Goal: Transaction & Acquisition: Purchase product/service

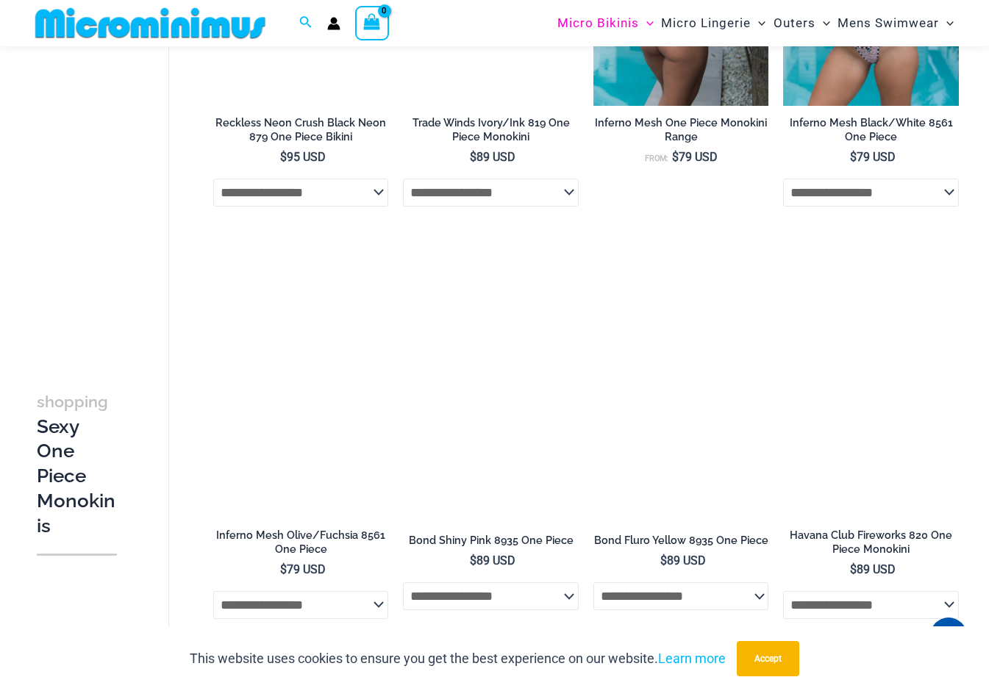
scroll to position [729, 0]
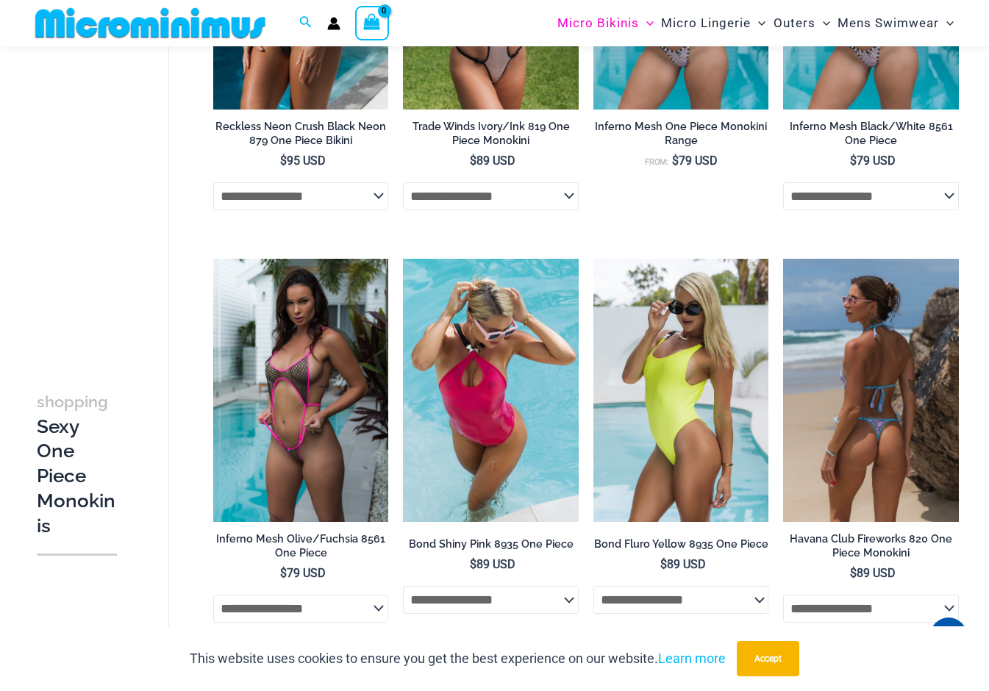
click at [895, 441] on img at bounding box center [871, 390] width 176 height 263
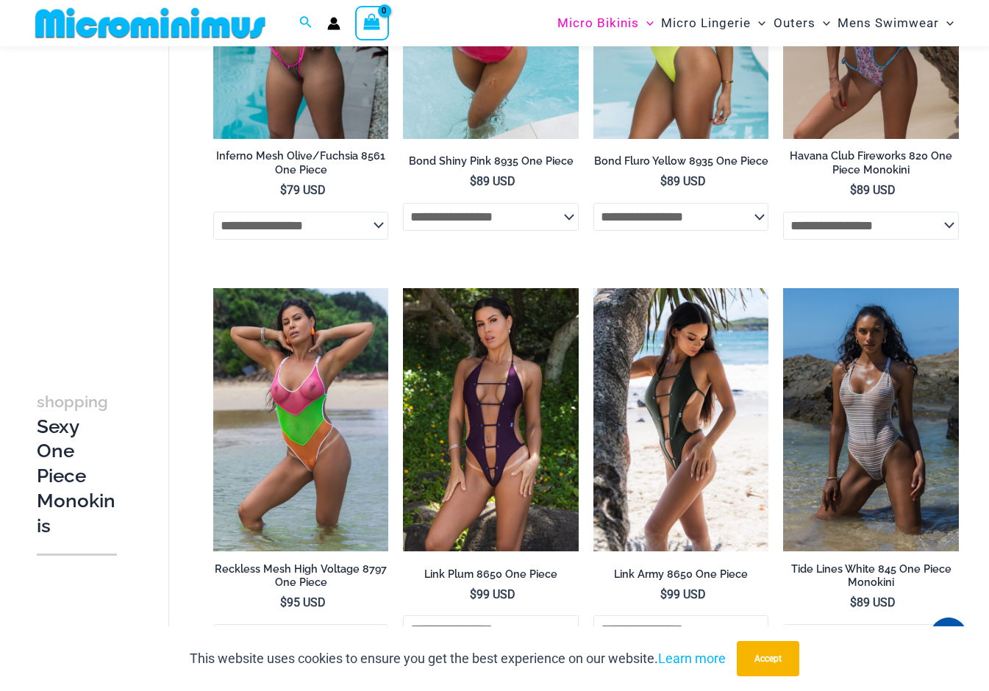
scroll to position [1153, 0]
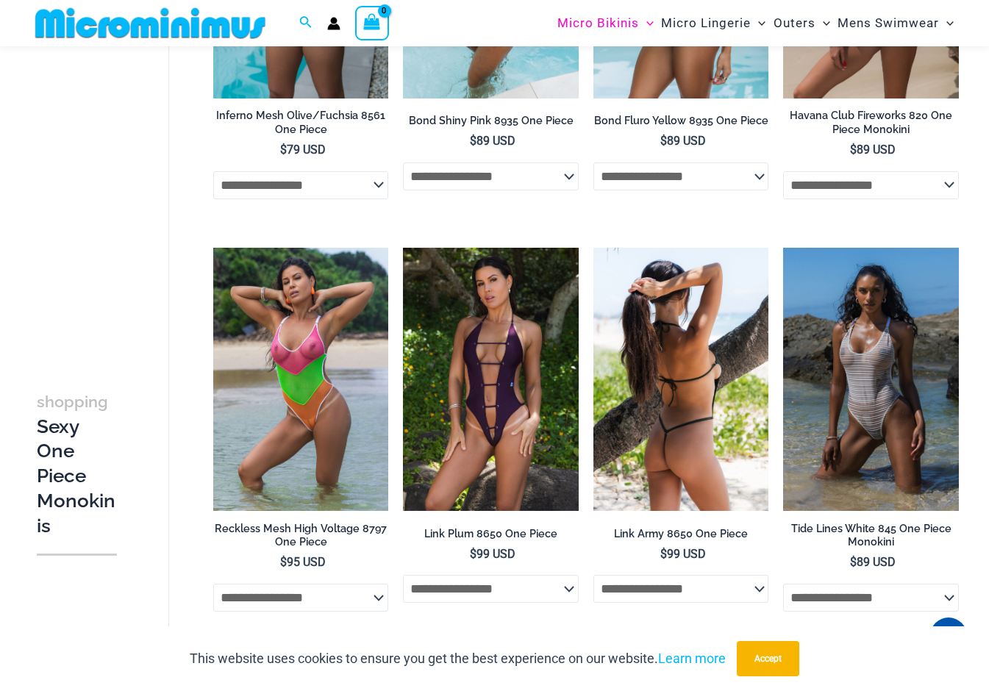
click at [679, 540] on h2 "Link Army 8650 One Piece" at bounding box center [681, 534] width 176 height 14
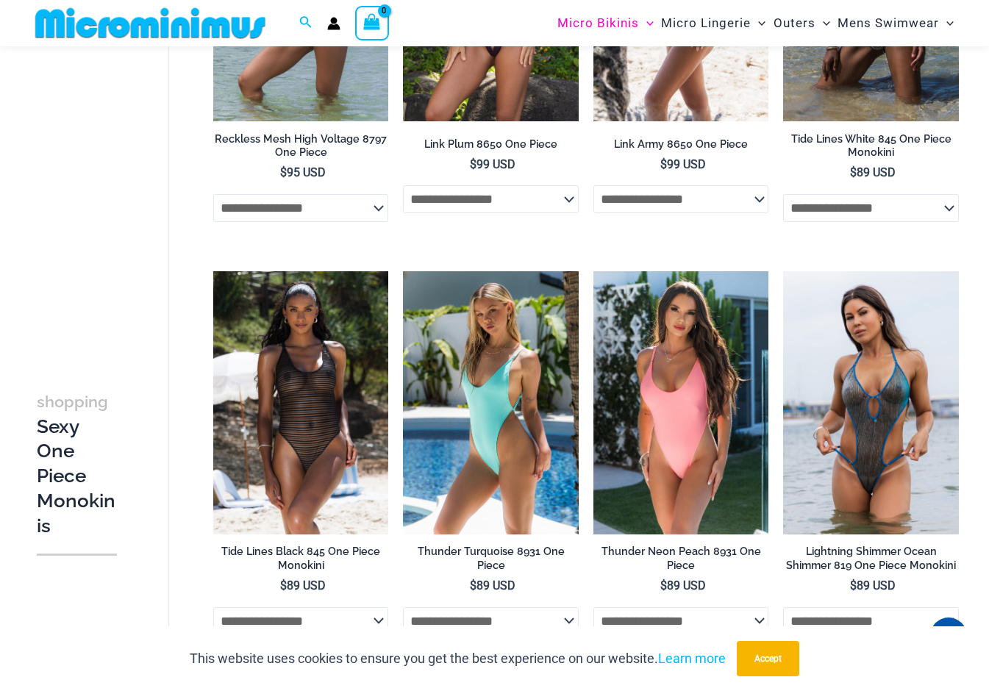
scroll to position [1564, 0]
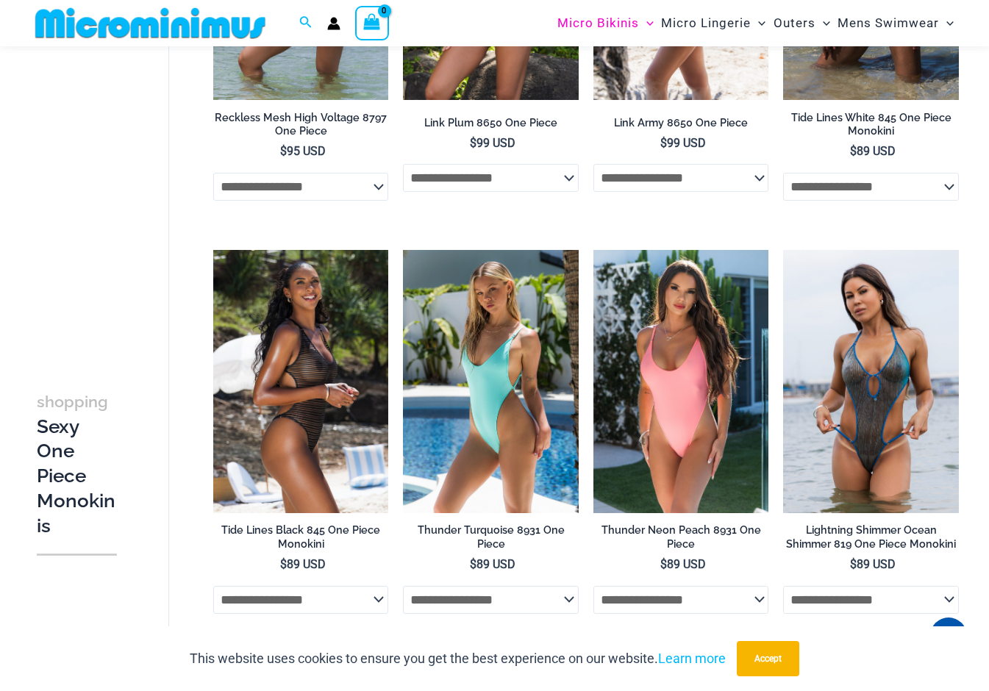
click at [299, 540] on h2 "Tide Lines Black 845 One Piece Monokini" at bounding box center [301, 537] width 176 height 27
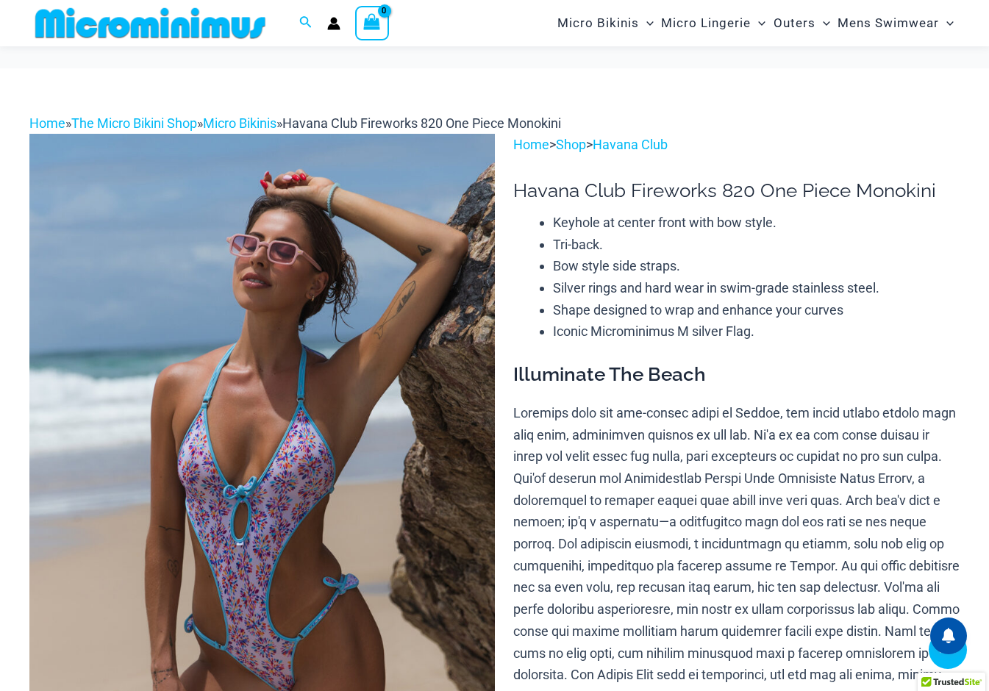
scroll to position [682, 0]
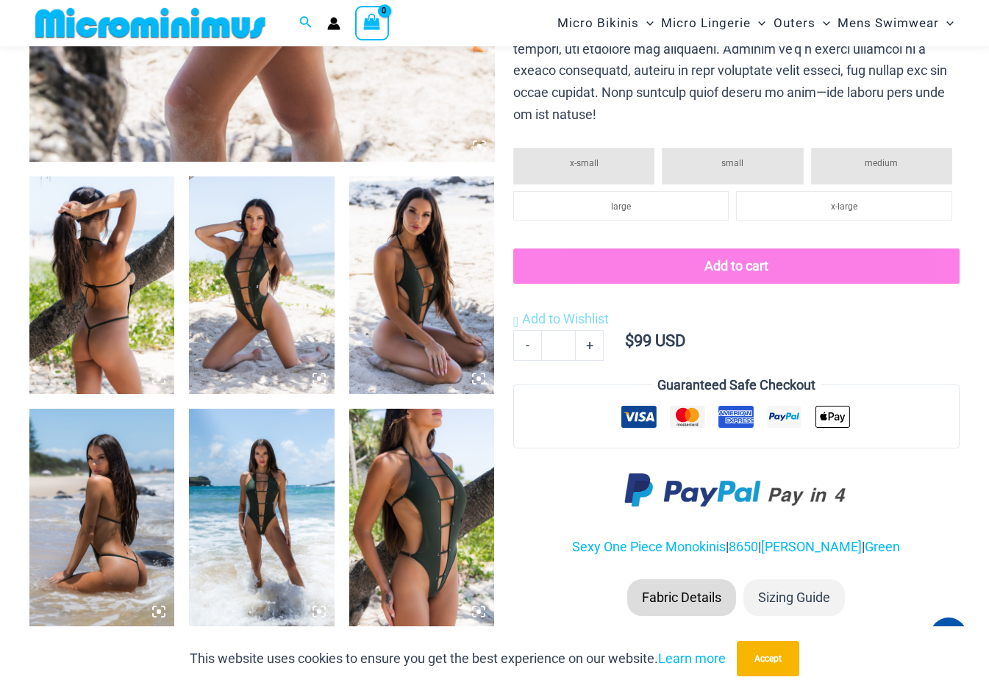
scroll to position [744, 0]
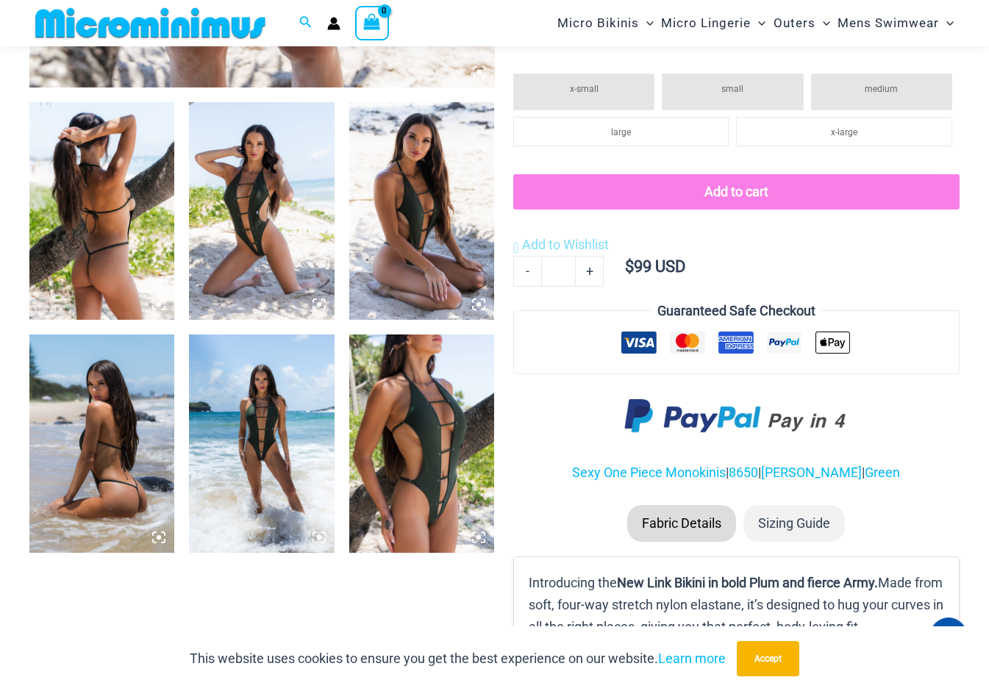
click at [157, 538] on icon at bounding box center [159, 537] width 4 height 4
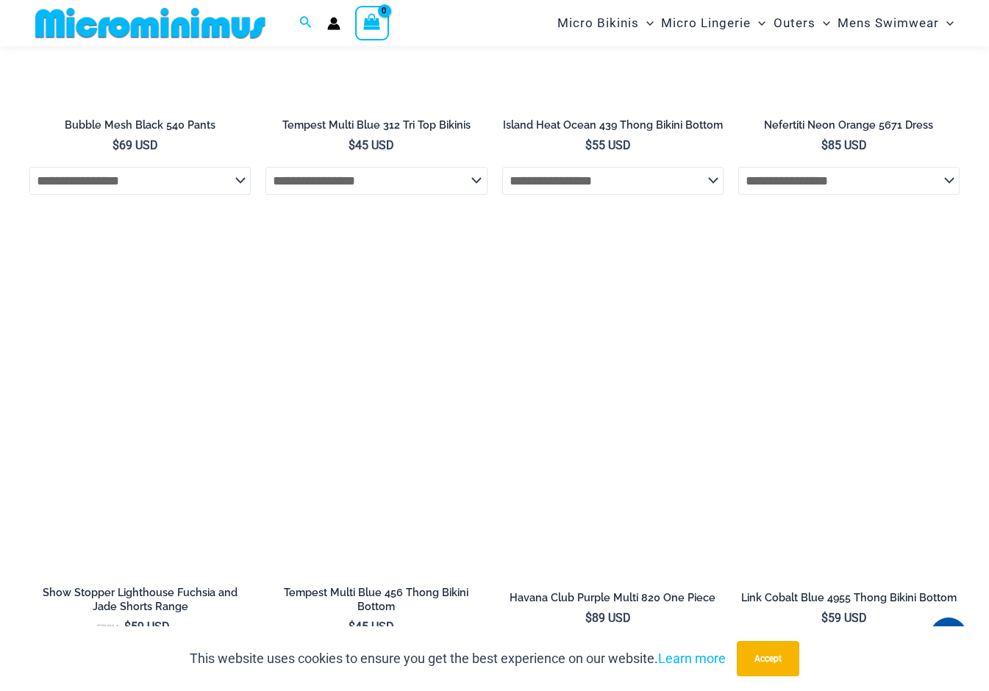
scroll to position [1691, 0]
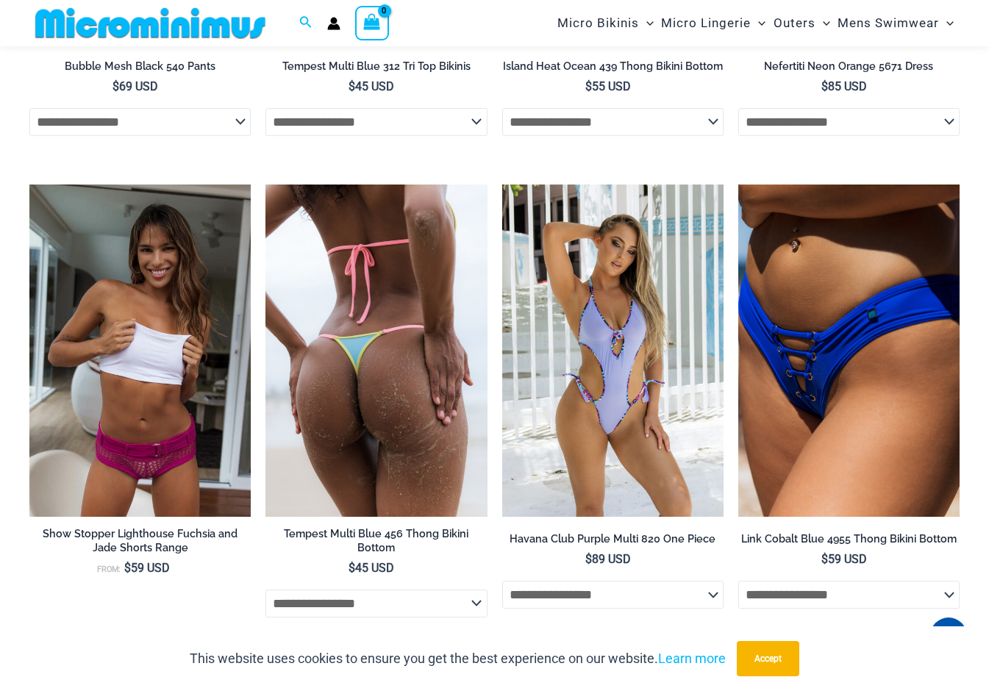
click at [416, 542] on h2 "Tempest Multi Blue 456 Thong Bikini Bottom" at bounding box center [375, 540] width 221 height 27
click at [363, 437] on img at bounding box center [375, 351] width 221 height 332
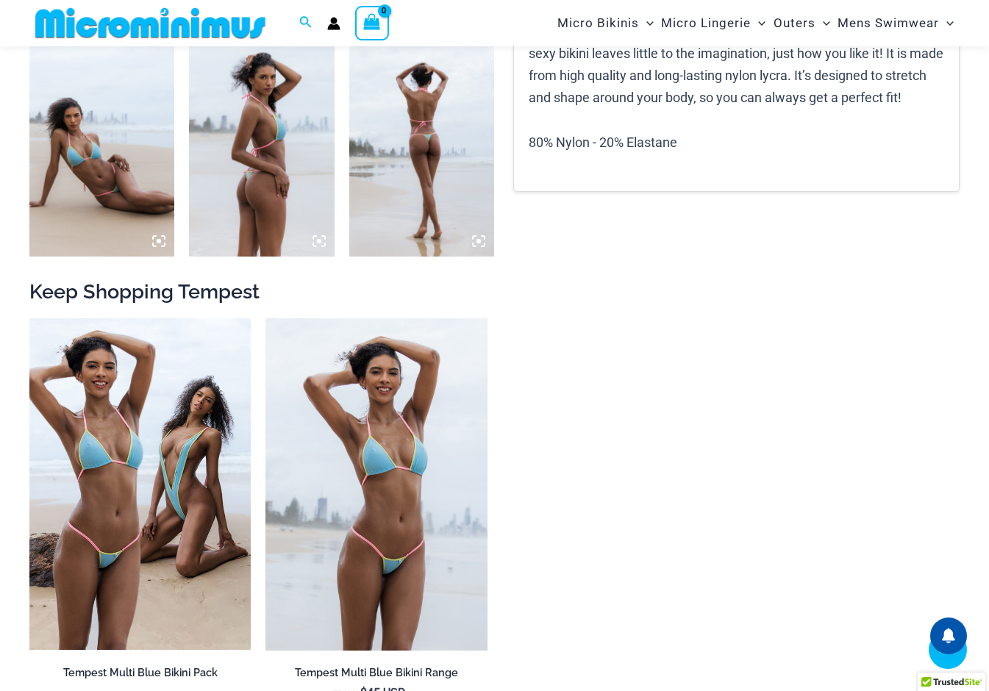
scroll to position [1032, 0]
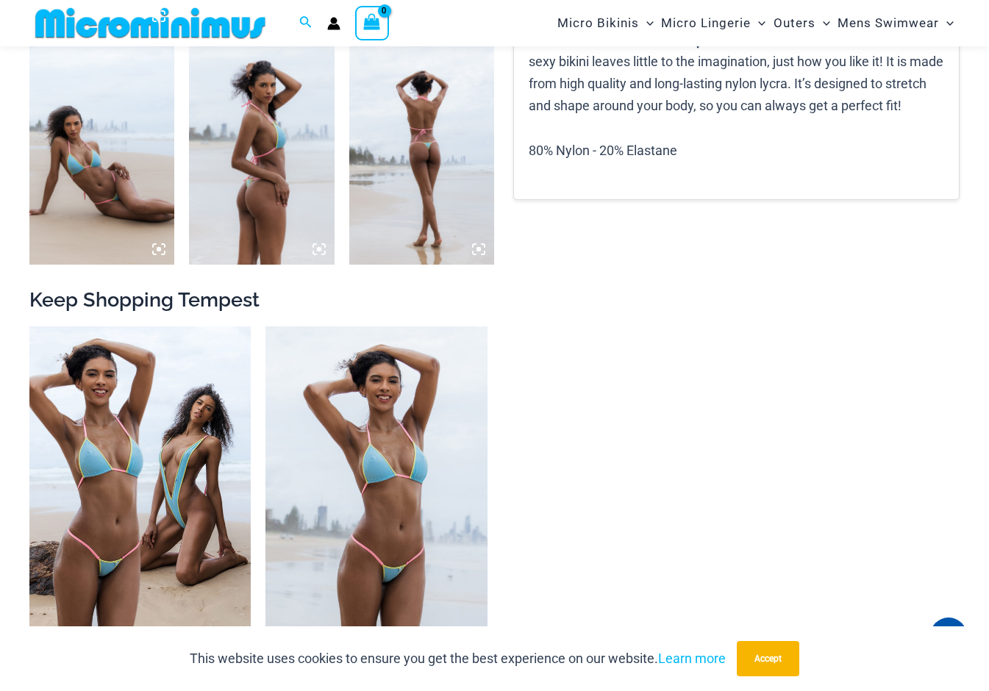
click at [319, 244] on icon at bounding box center [318, 249] width 13 height 13
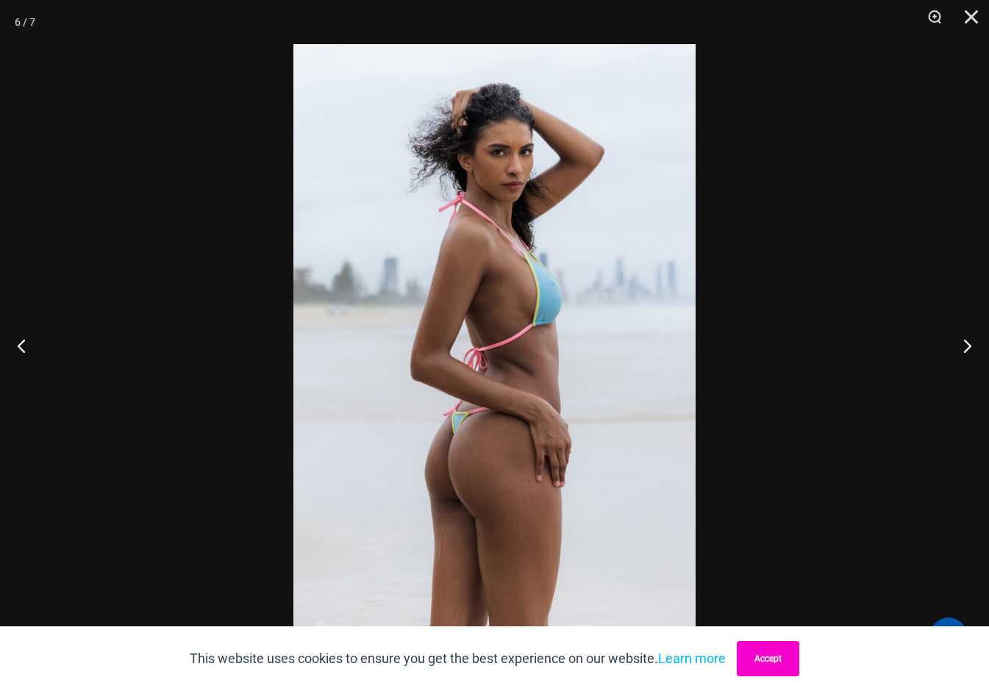
click at [768, 657] on button "Accept" at bounding box center [768, 658] width 62 height 35
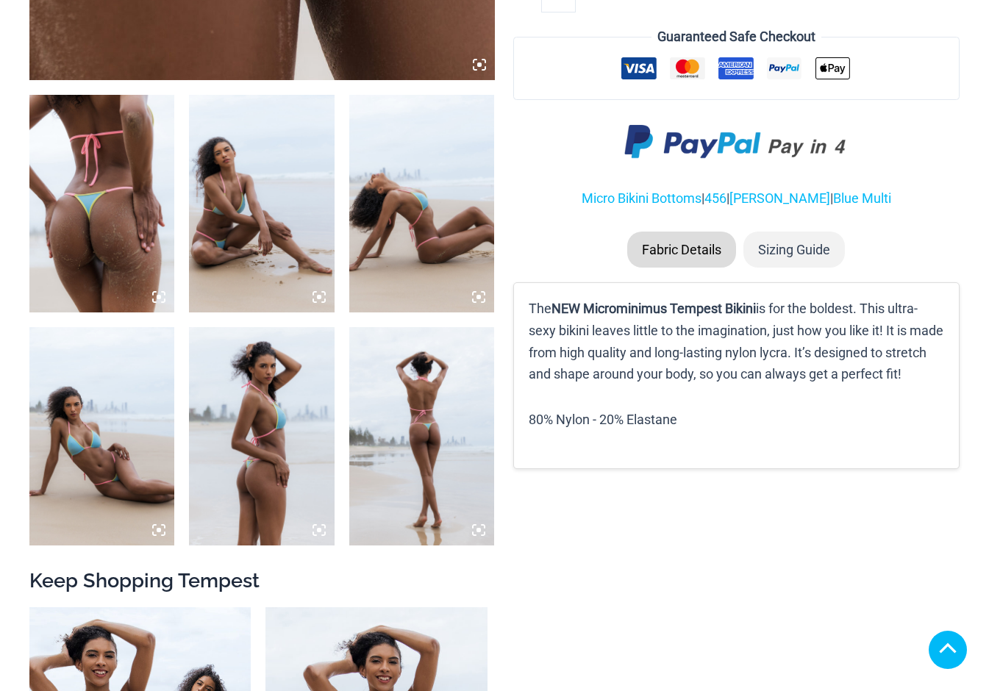
scroll to position [912, 0]
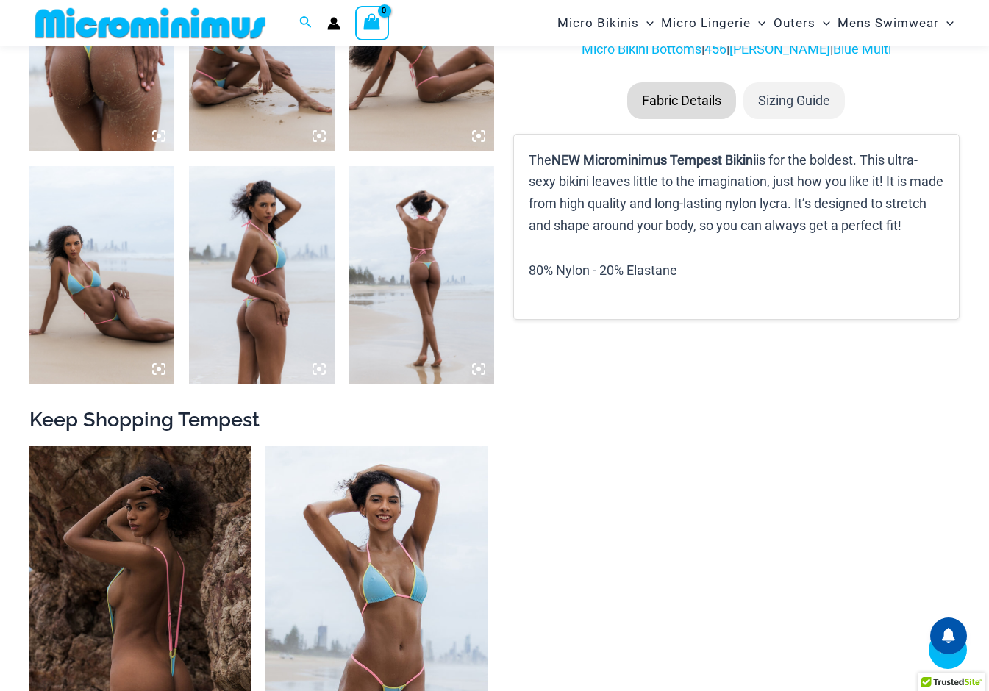
click at [221, 446] on img at bounding box center [139, 612] width 221 height 332
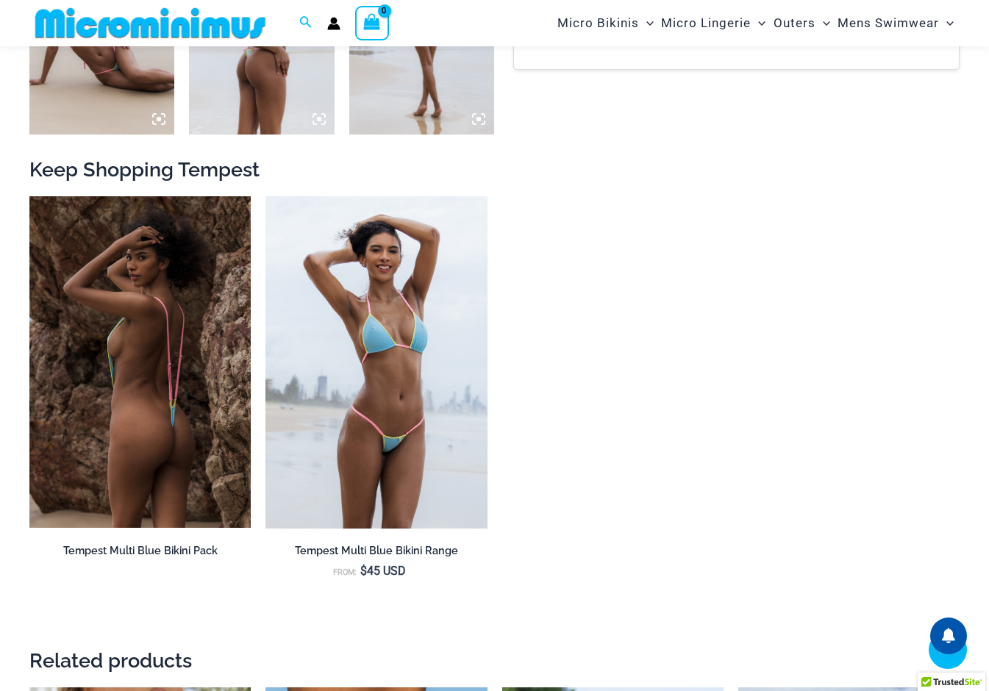
click at [174, 549] on h2 "Tempest Multi Blue Bikini Pack" at bounding box center [139, 551] width 221 height 14
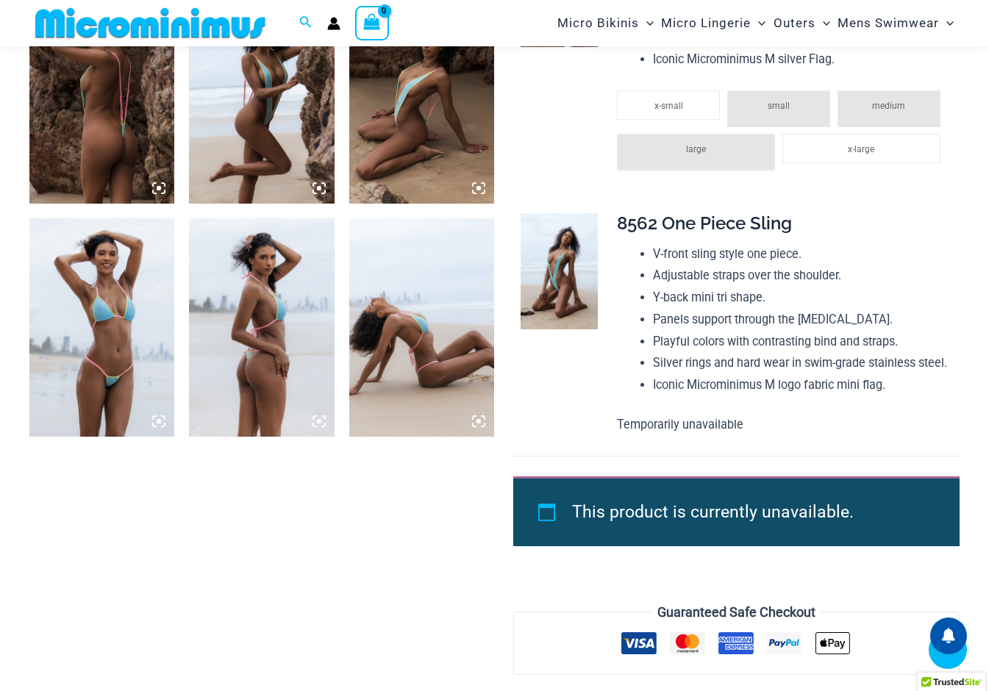
scroll to position [798, 0]
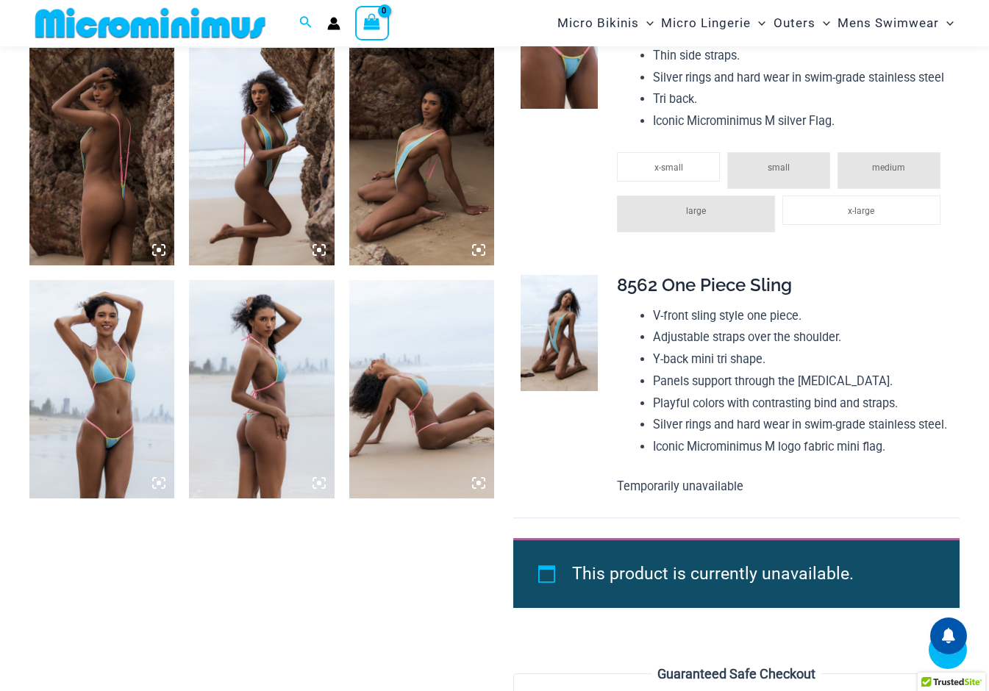
click at [478, 246] on icon at bounding box center [478, 249] width 13 height 13
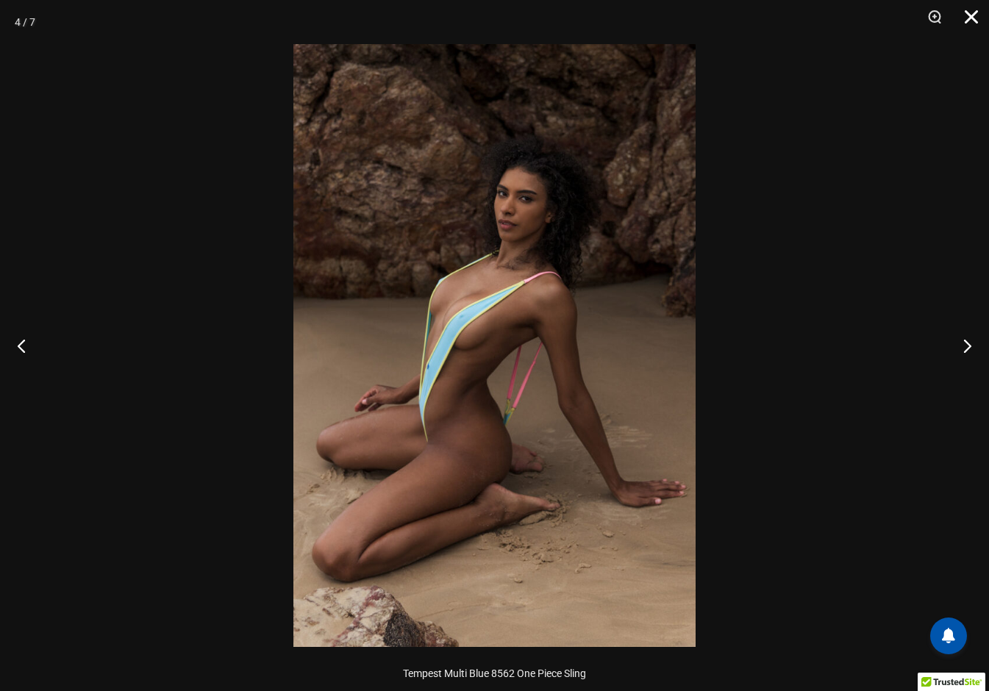
click at [980, 20] on button "Close" at bounding box center [966, 22] width 37 height 44
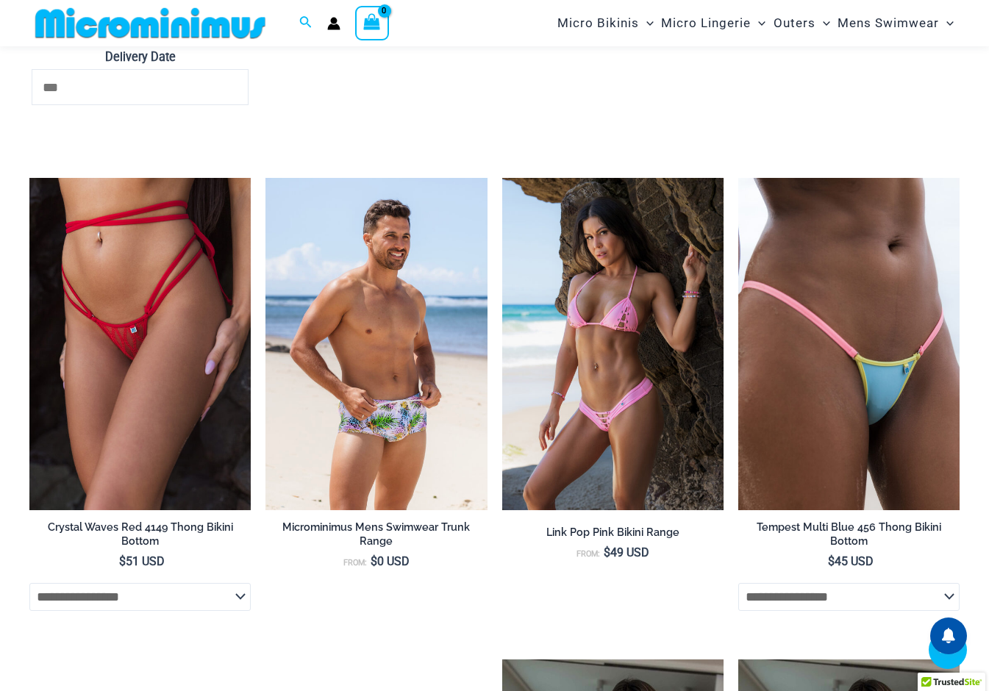
scroll to position [3068, 0]
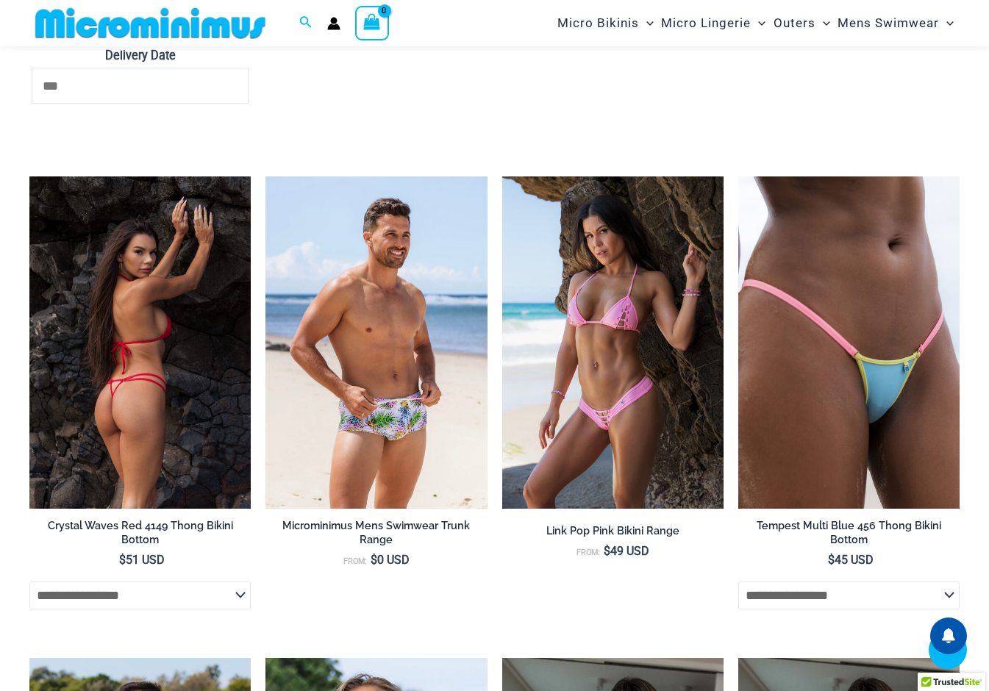
click at [199, 546] on h2 "Crystal Waves Red 4149 Thong Bikini Bottom" at bounding box center [139, 532] width 221 height 27
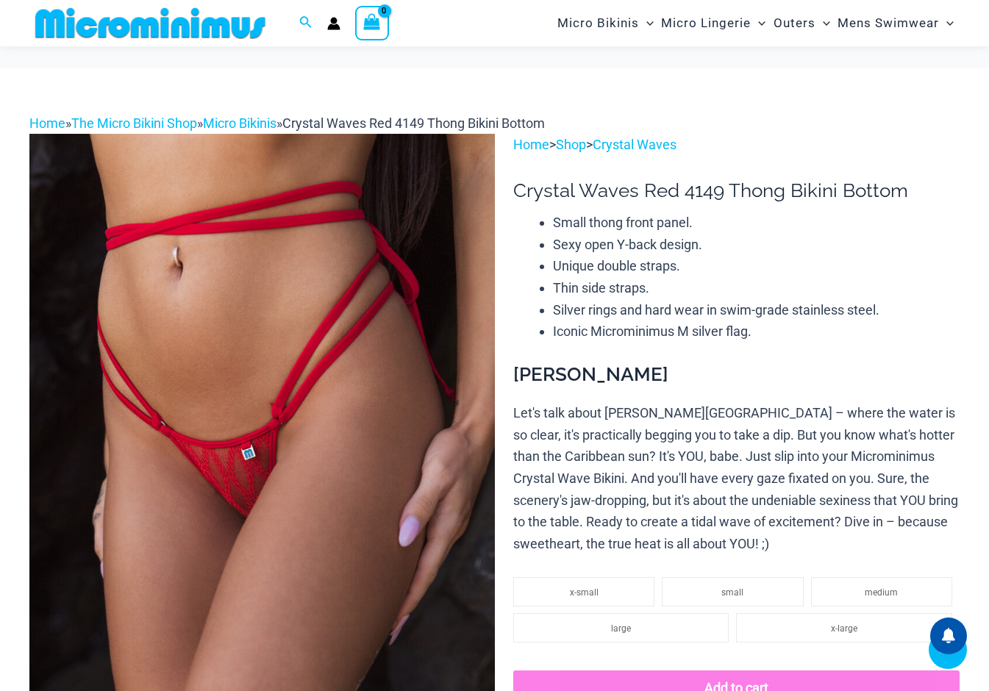
scroll to position [399, 0]
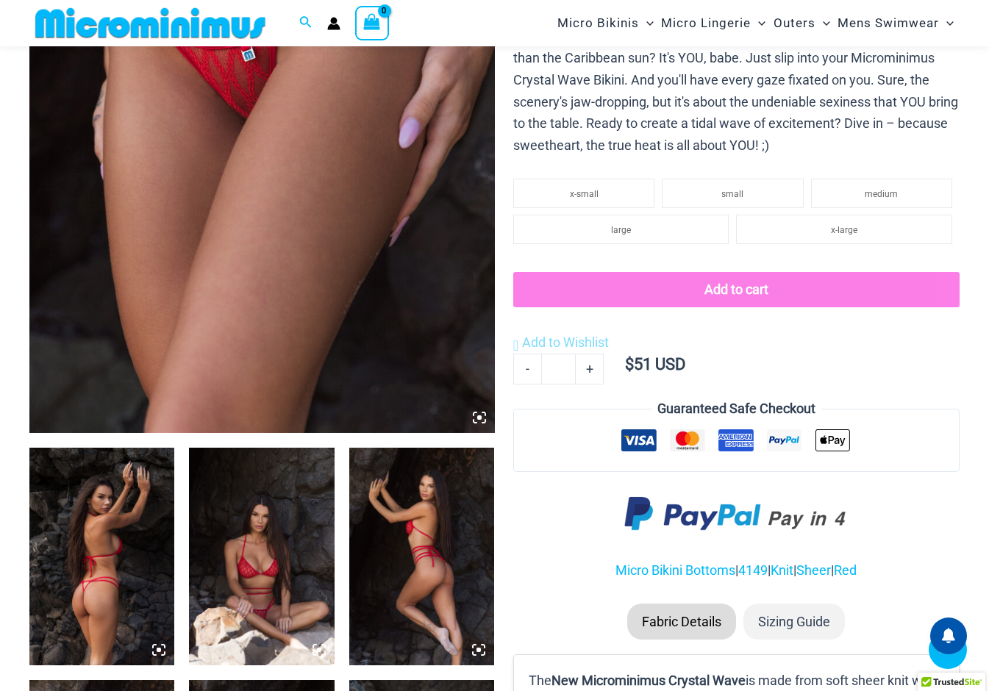
click at [161, 648] on icon at bounding box center [159, 650] width 4 height 4
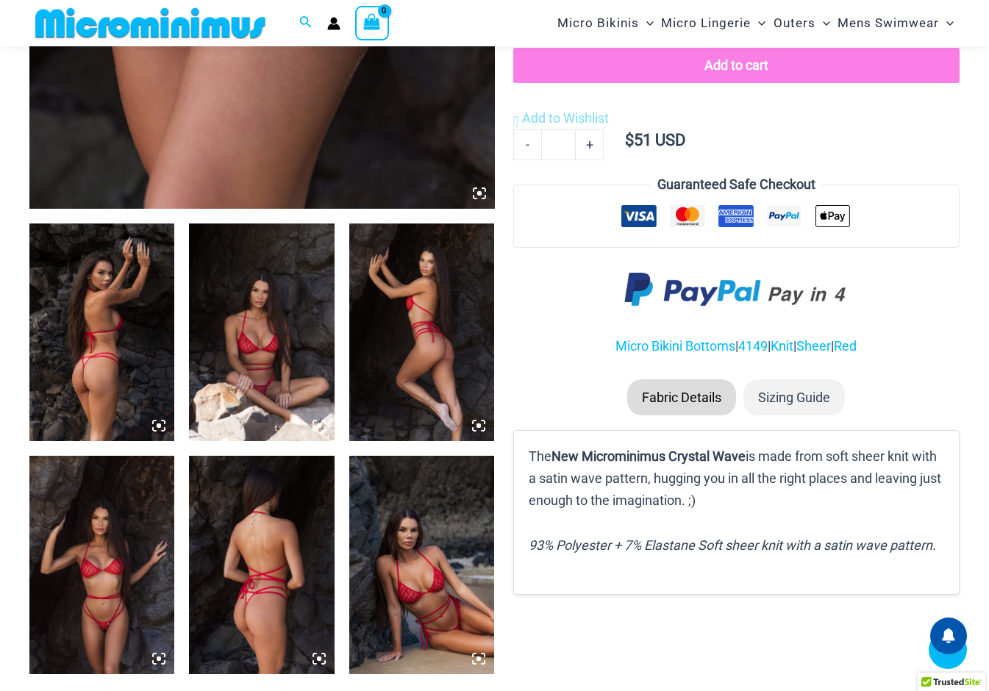
click at [161, 426] on icon at bounding box center [159, 426] width 4 height 4
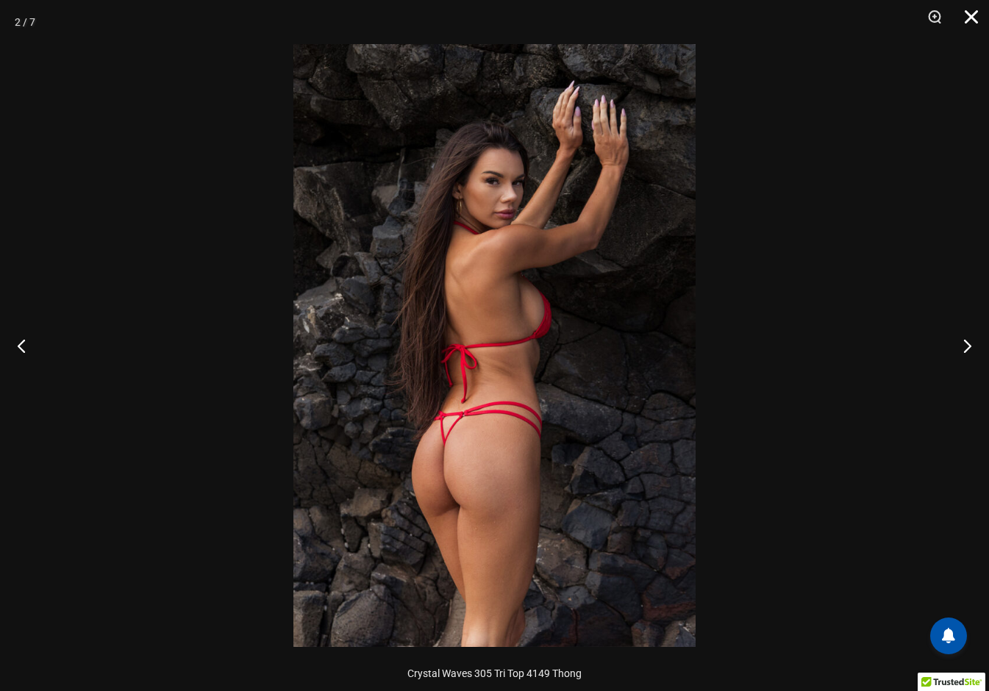
click at [973, 21] on button "Close" at bounding box center [966, 22] width 37 height 44
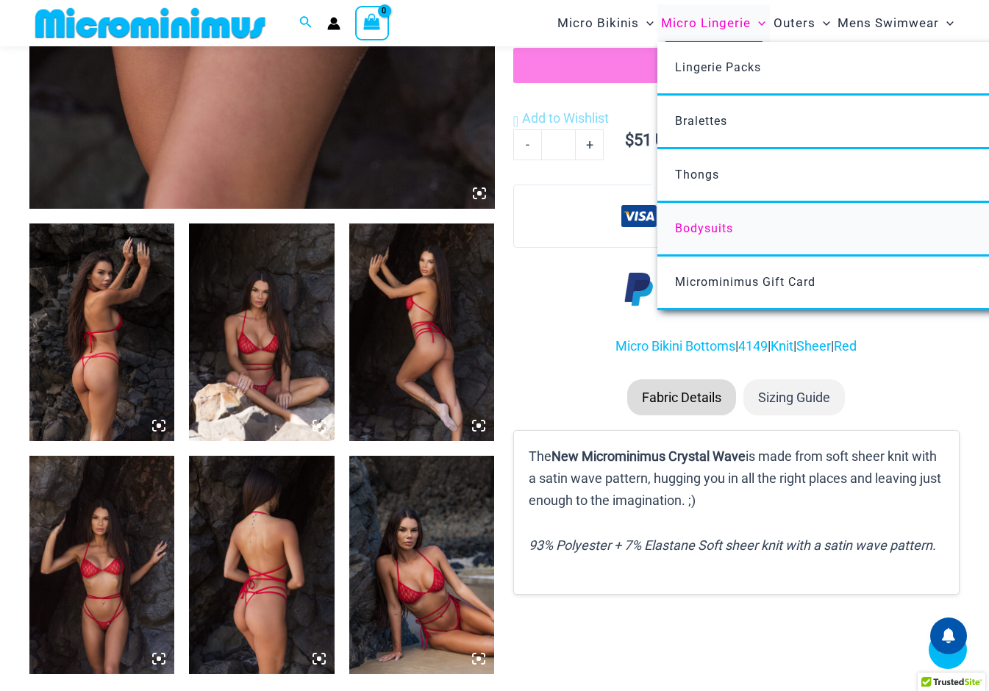
click at [707, 226] on span "Bodysuits" at bounding box center [704, 228] width 58 height 14
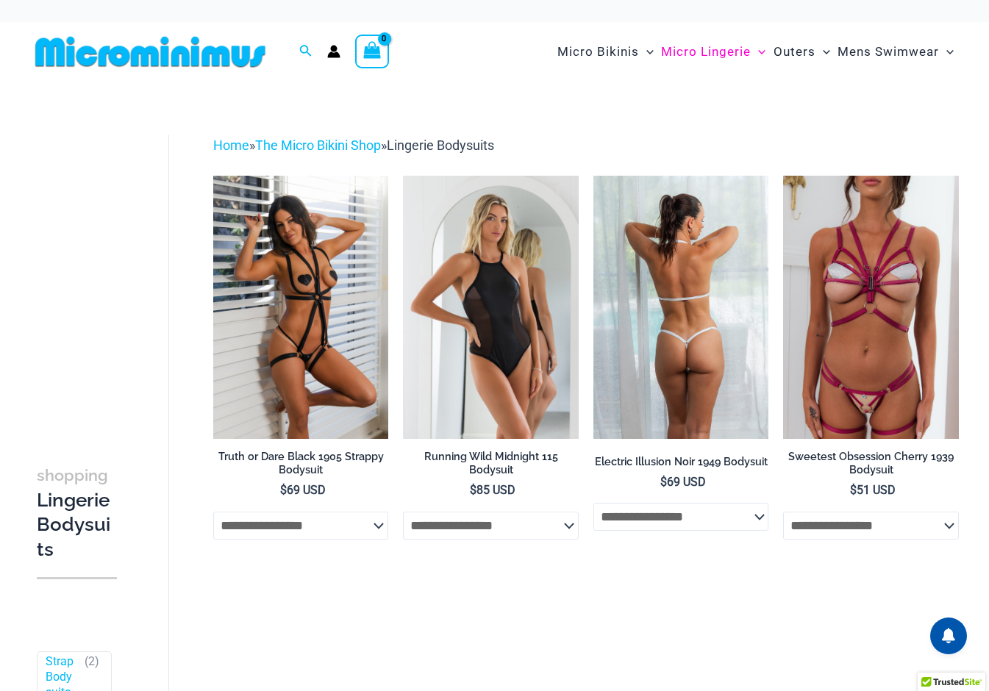
scroll to position [24, 0]
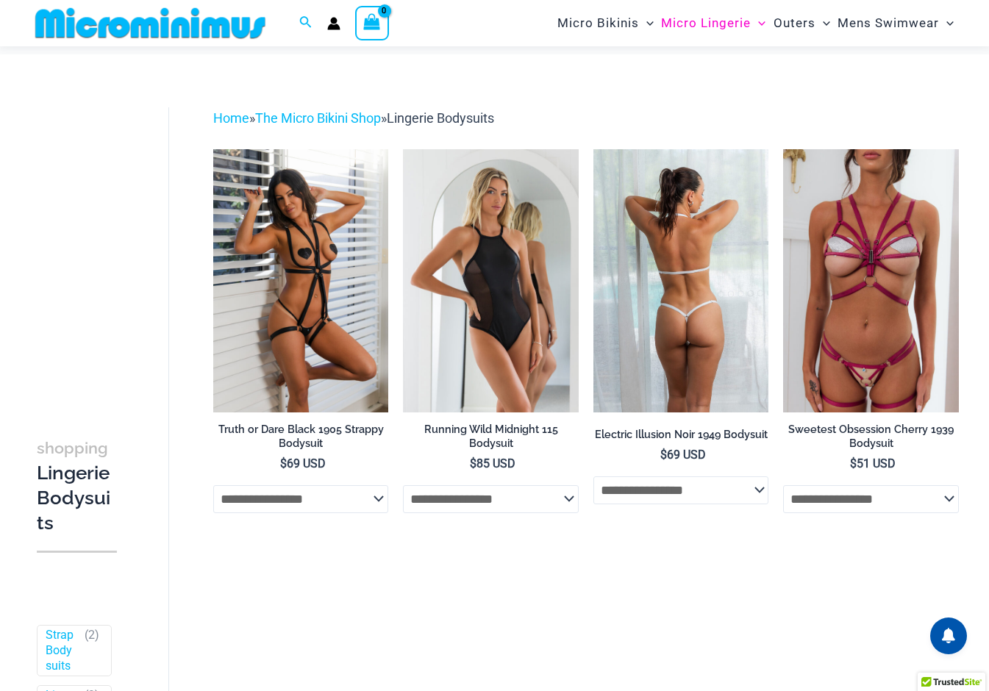
click at [709, 432] on h2 "Electric Illusion Noir 1949 Bodysuit" at bounding box center [681, 435] width 176 height 14
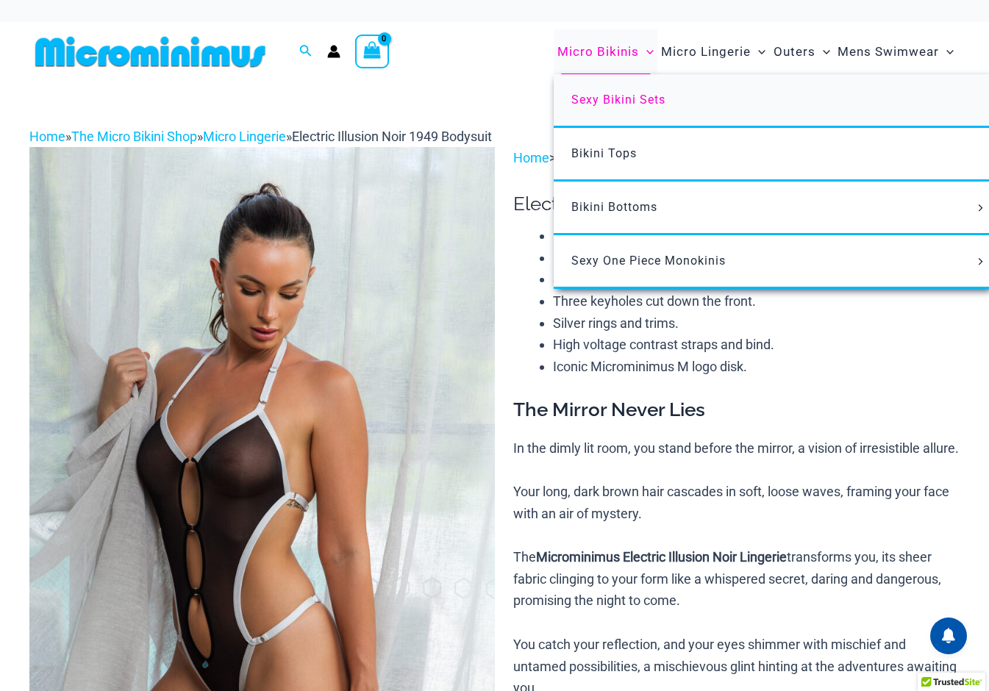
click at [624, 100] on span "Sexy Bikini Sets" at bounding box center [618, 100] width 94 height 14
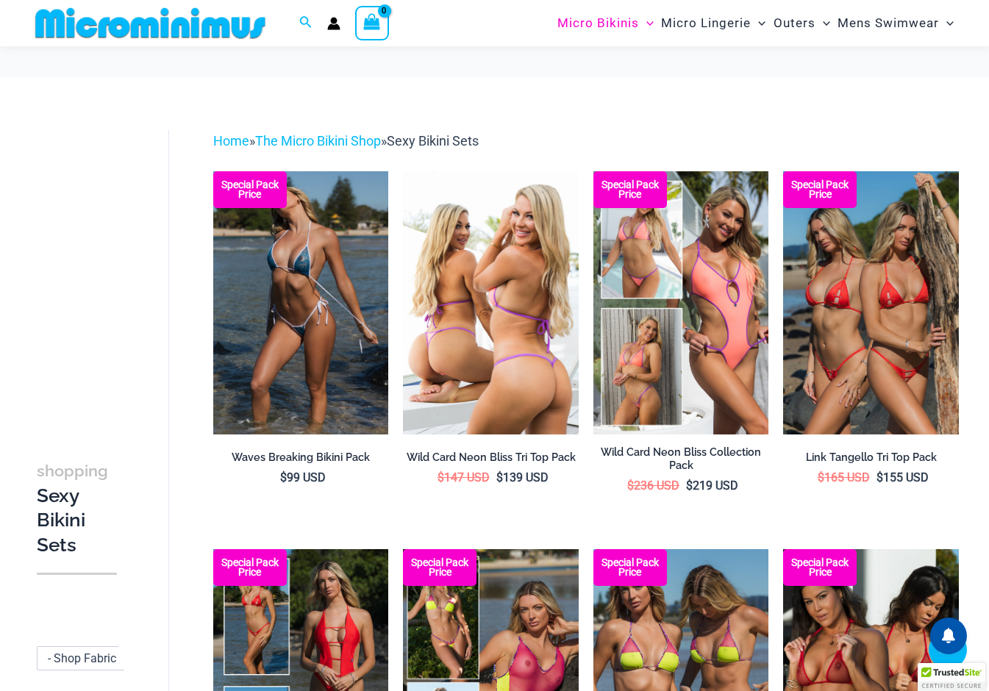
scroll to position [437, 0]
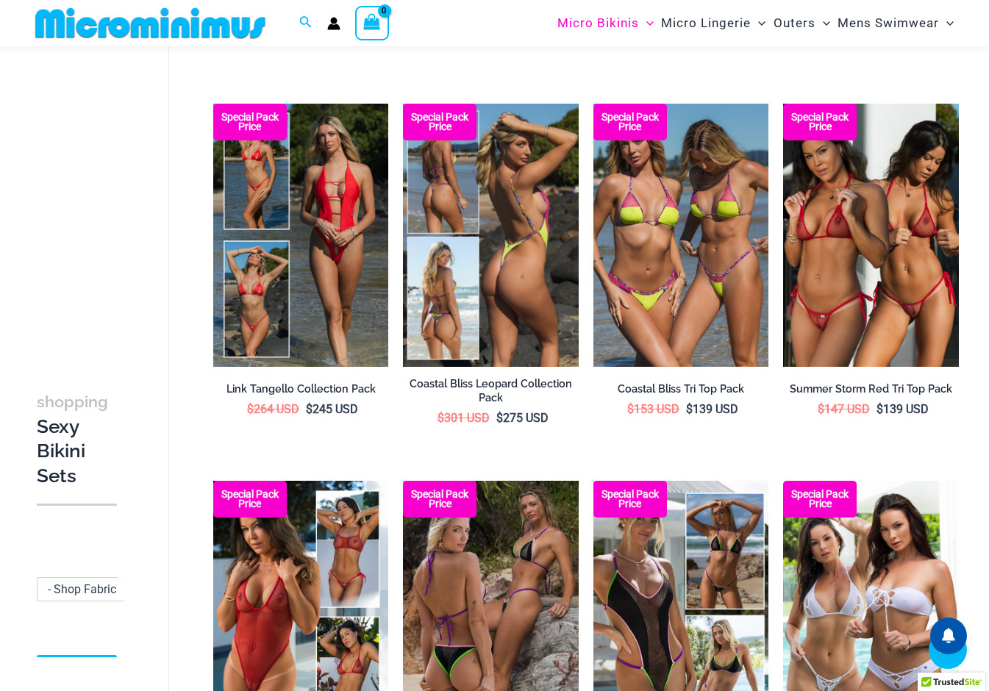
click at [543, 382] on h2 "Coastal Bliss Leopard Collection Pack" at bounding box center [491, 390] width 176 height 27
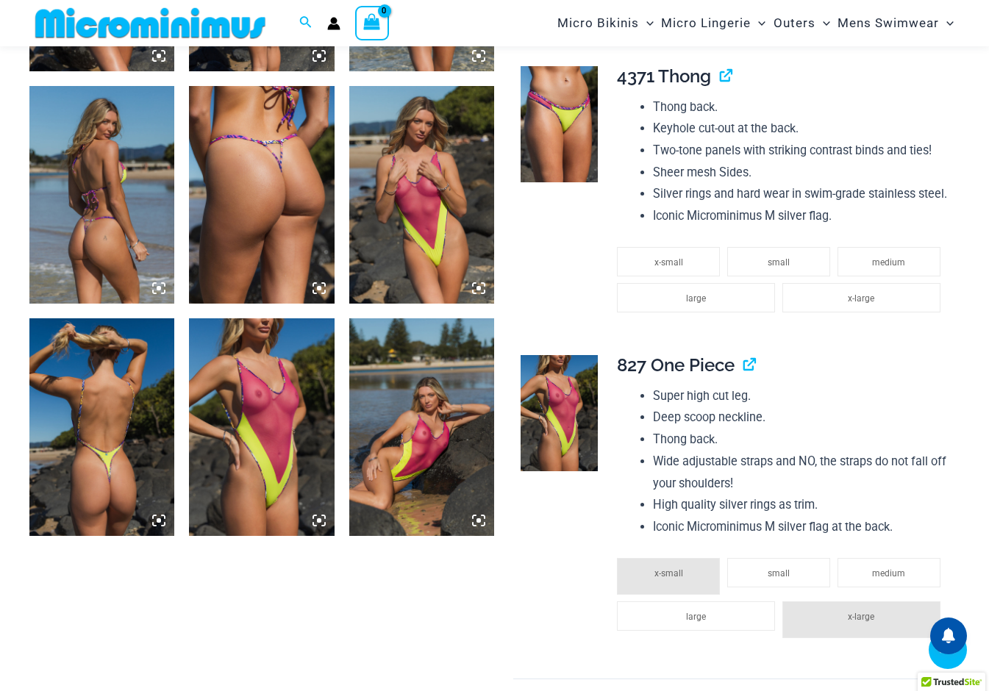
scroll to position [1674, 0]
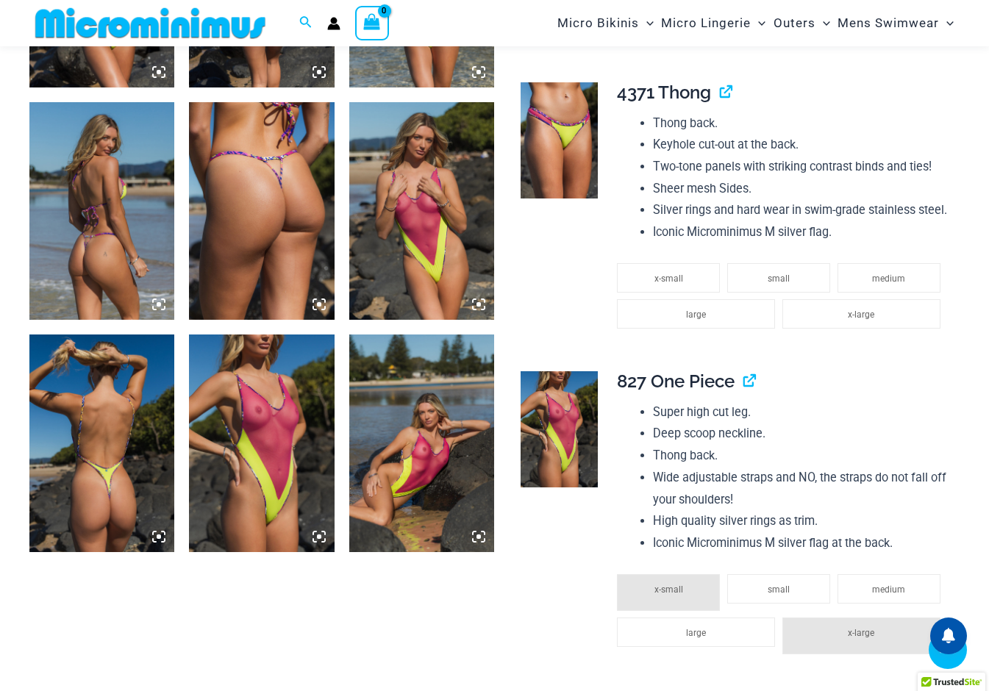
click at [160, 305] on icon at bounding box center [159, 304] width 4 height 4
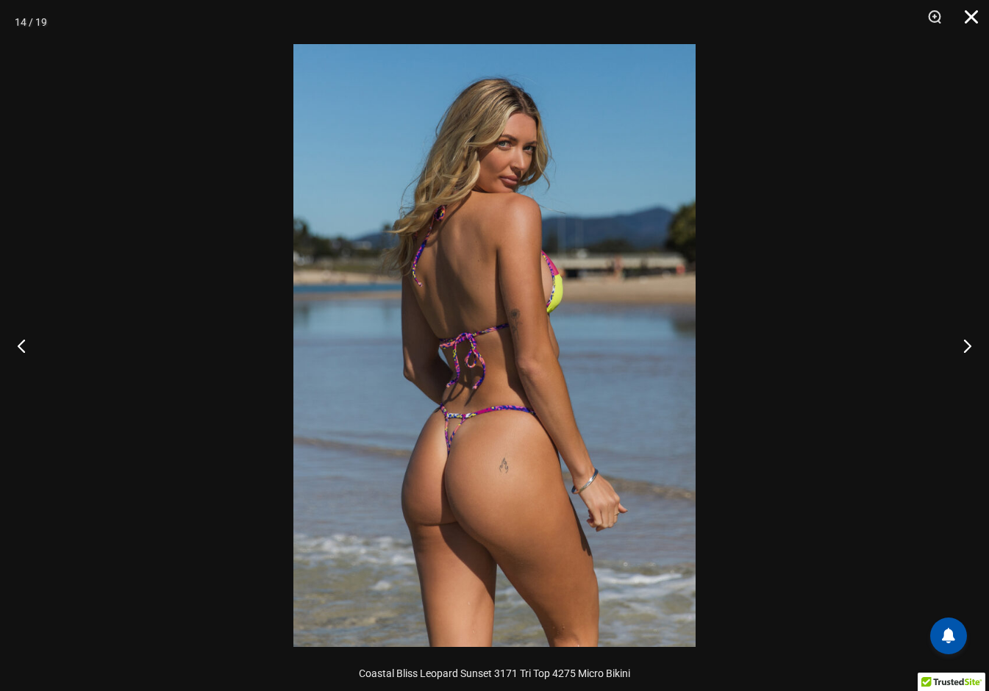
click at [966, 12] on button "Close" at bounding box center [966, 22] width 37 height 44
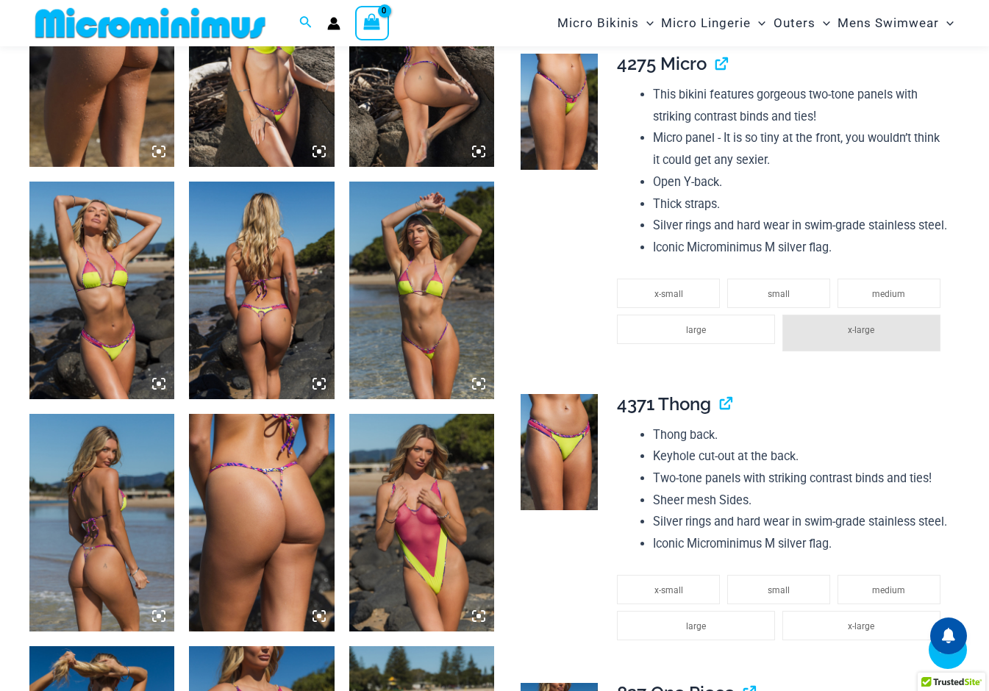
scroll to position [1362, 0]
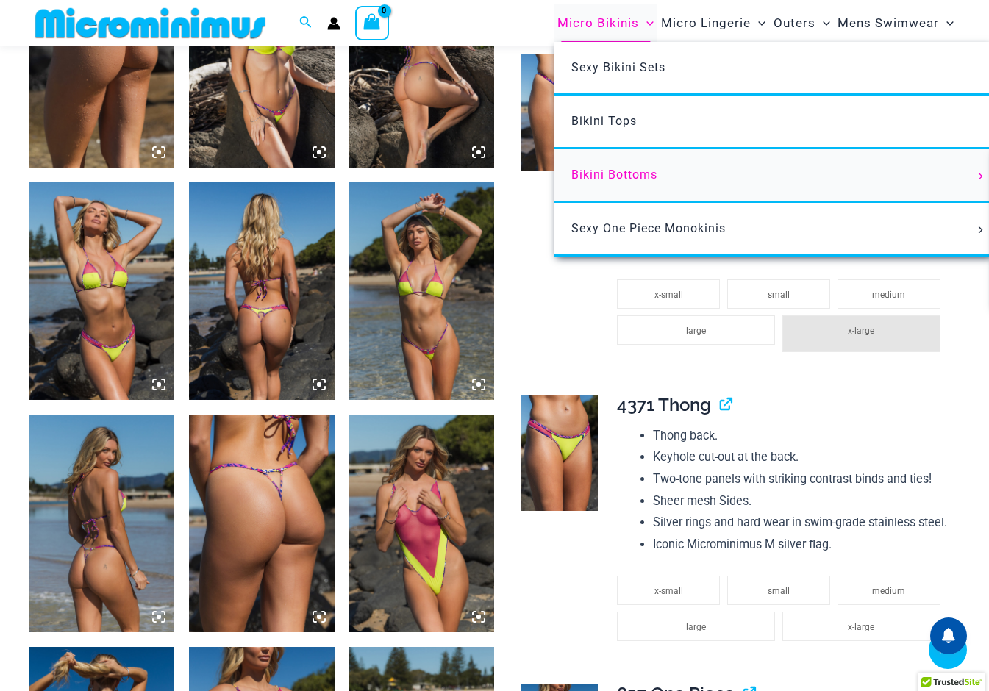
click at [645, 173] on span "Bikini Bottoms" at bounding box center [614, 175] width 86 height 14
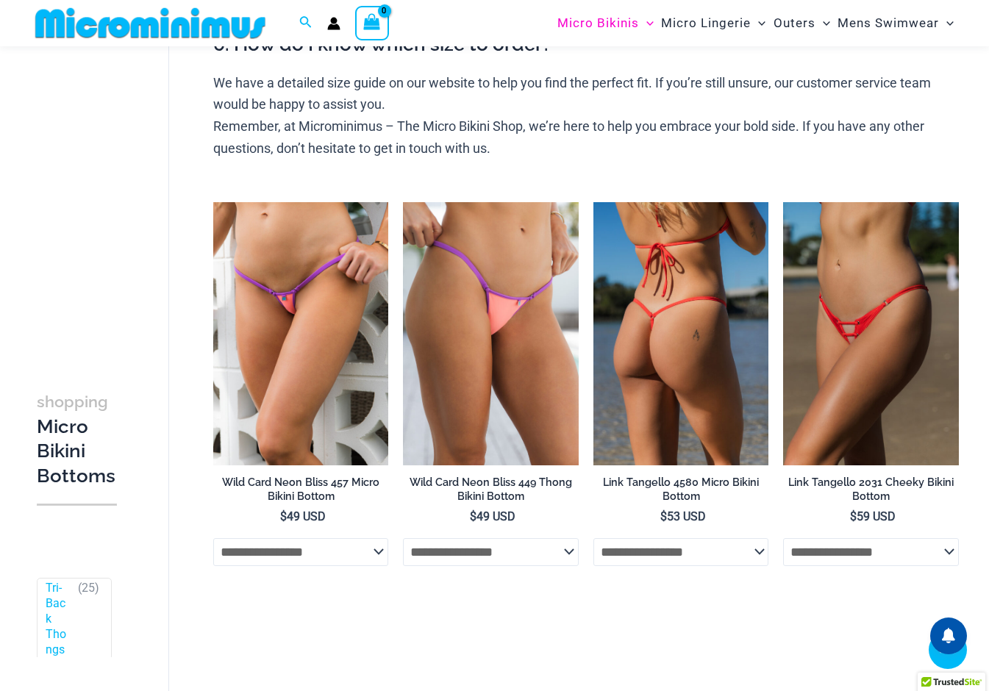
scroll to position [639, 0]
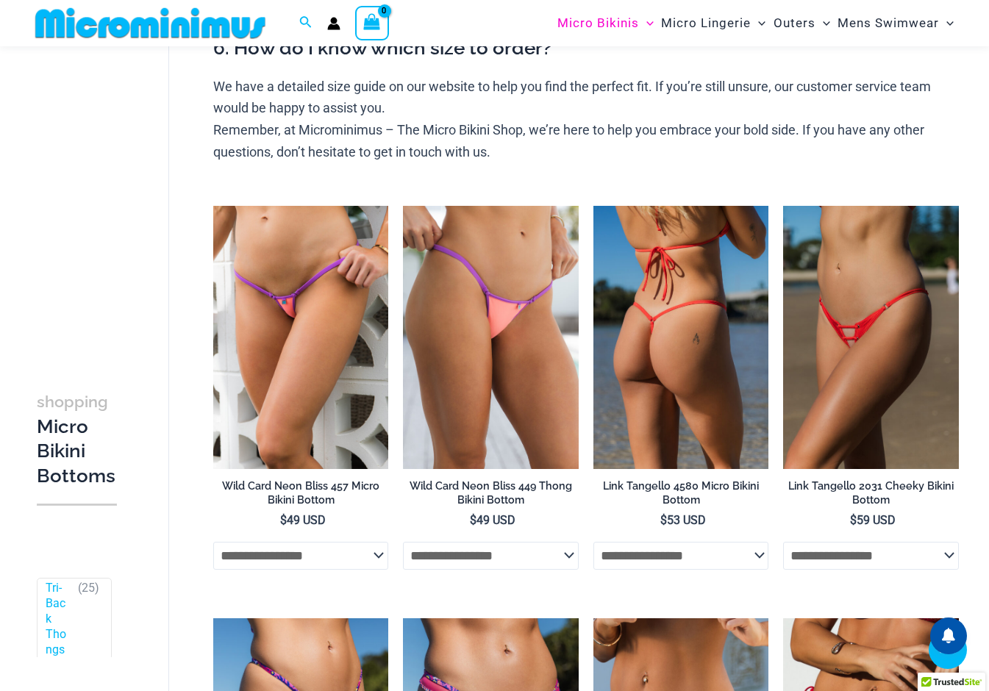
click at [677, 487] on h2 "Link Tangello 4580 Micro Bikini Bottom" at bounding box center [681, 492] width 176 height 27
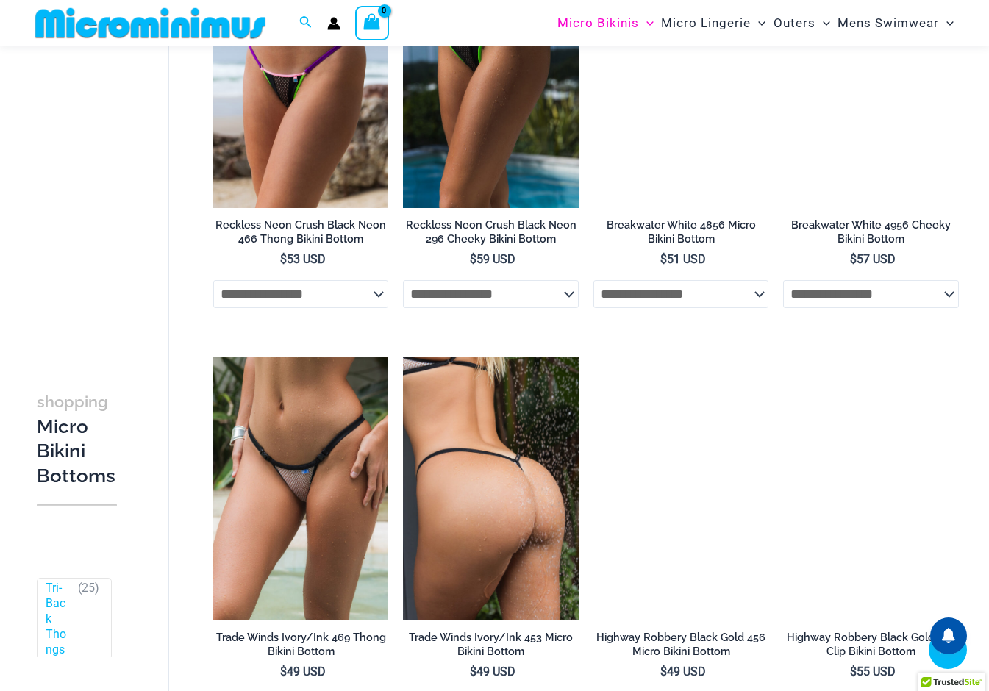
scroll to position [1965, 0]
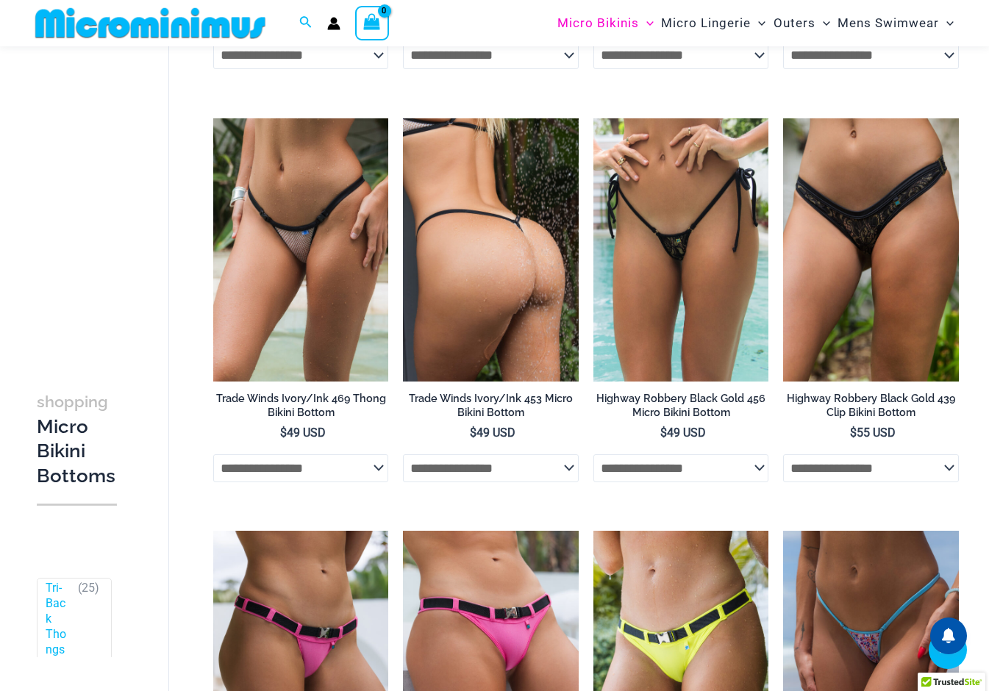
click at [464, 402] on h2 "Trade Winds Ivory/Ink 453 Micro Bikini Bottom" at bounding box center [491, 405] width 176 height 27
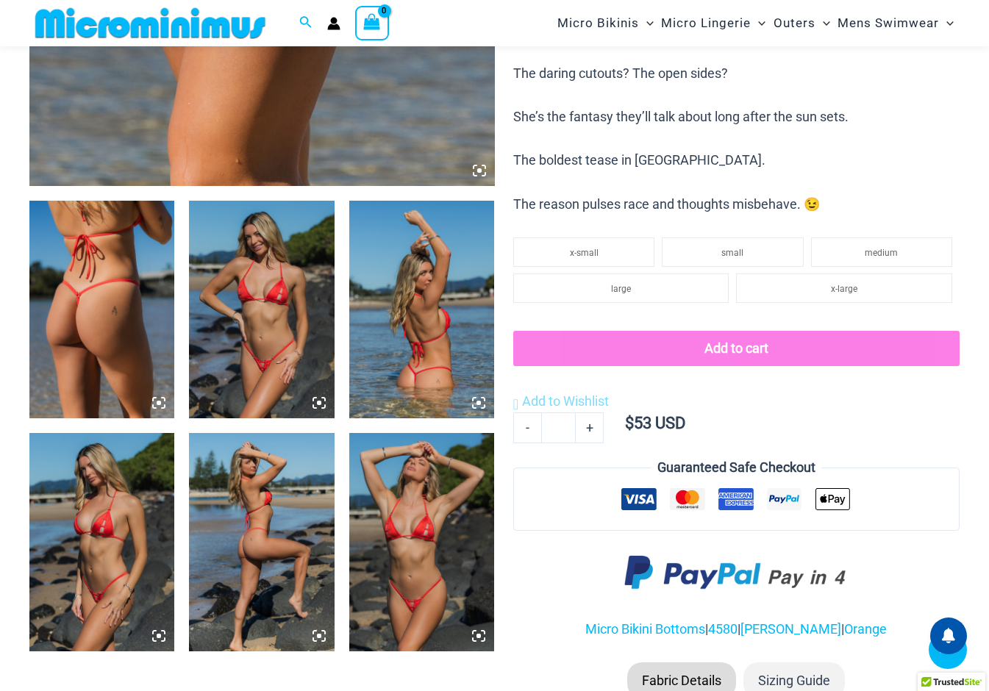
scroll to position [860, 0]
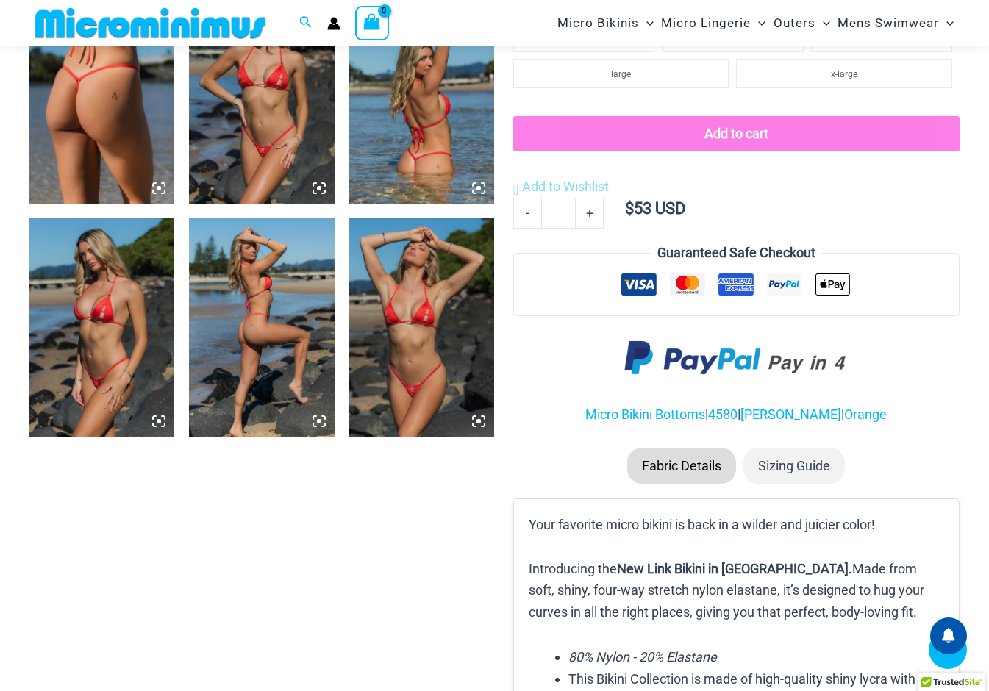
click at [420, 130] on img at bounding box center [421, 95] width 145 height 218
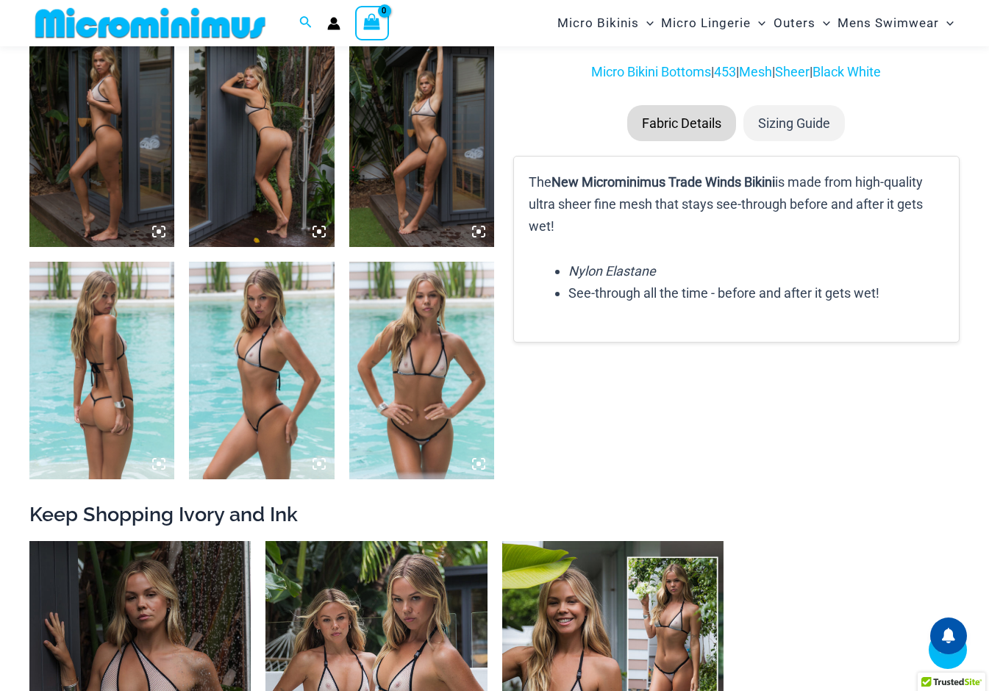
scroll to position [1042, 0]
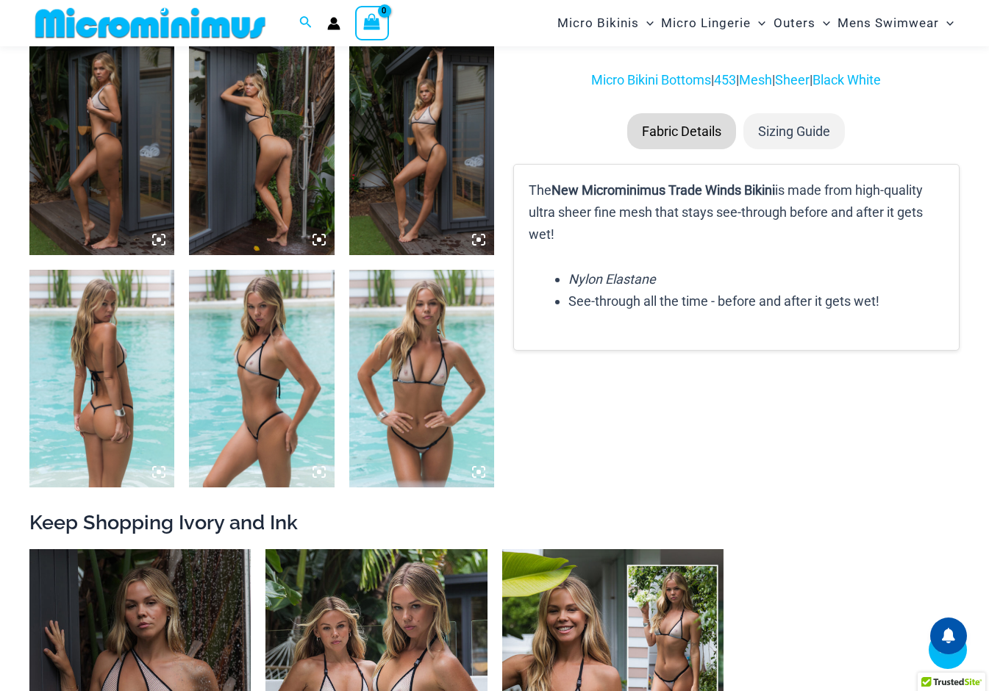
click at [112, 362] on img at bounding box center [101, 379] width 145 height 218
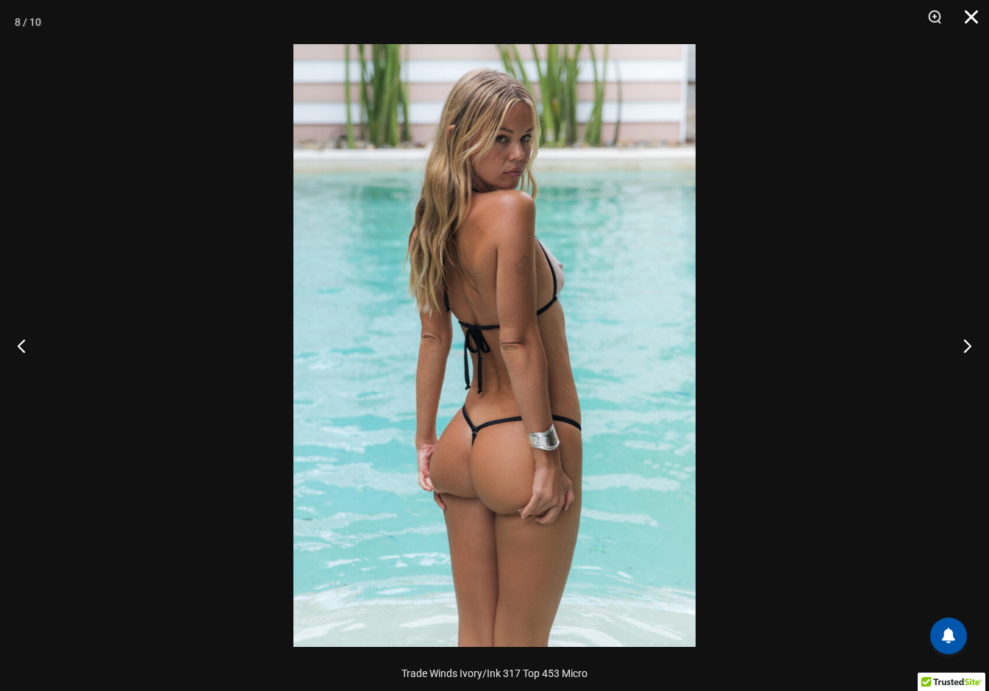
click at [968, 12] on button "Close" at bounding box center [966, 22] width 37 height 44
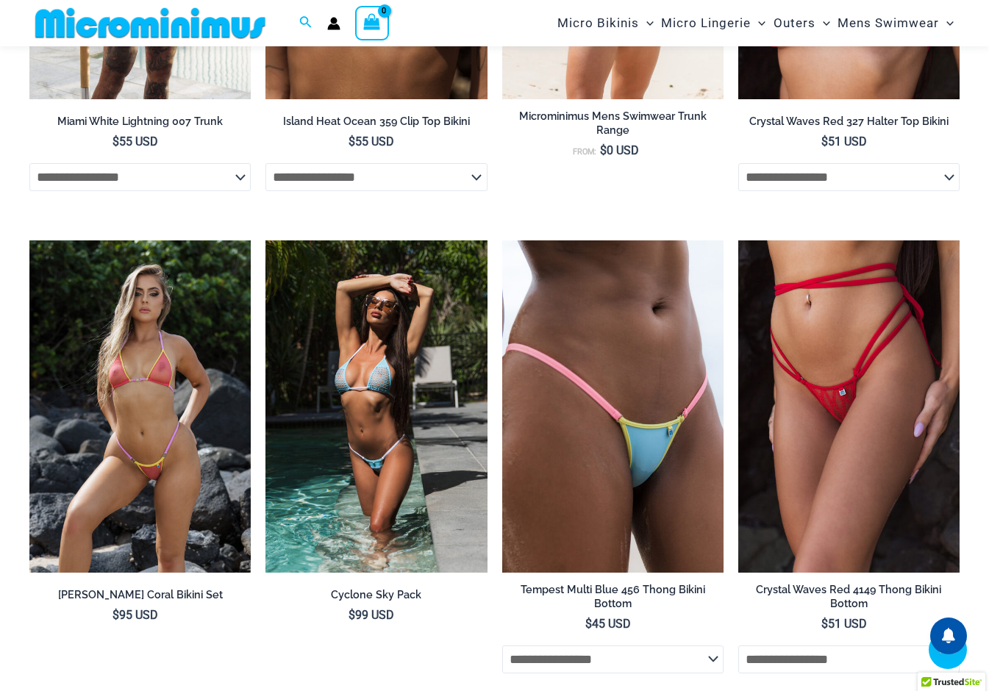
scroll to position [2789, 0]
